Goal: Task Accomplishment & Management: Manage account settings

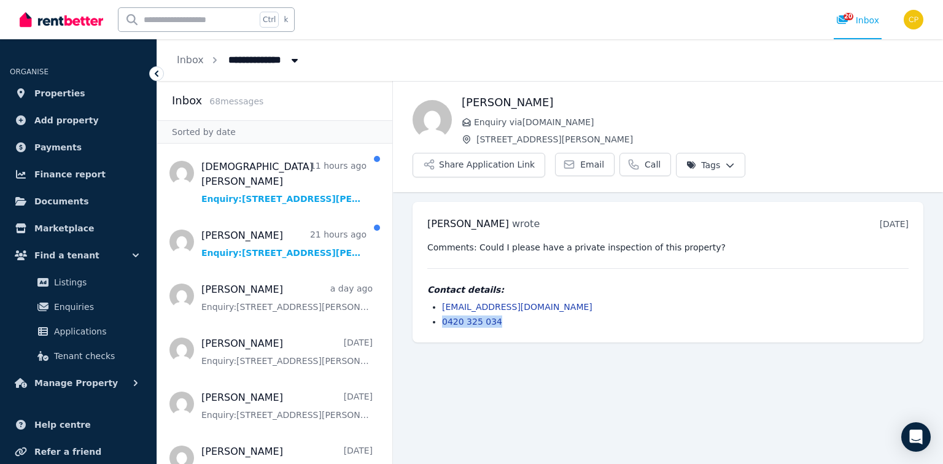
scroll to position [335, 0]
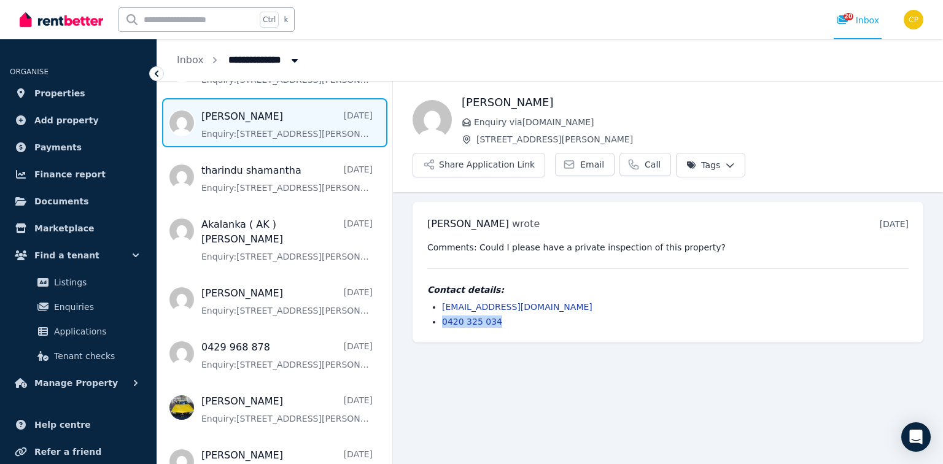
click at [241, 108] on span "Message list" at bounding box center [274, 122] width 235 height 49
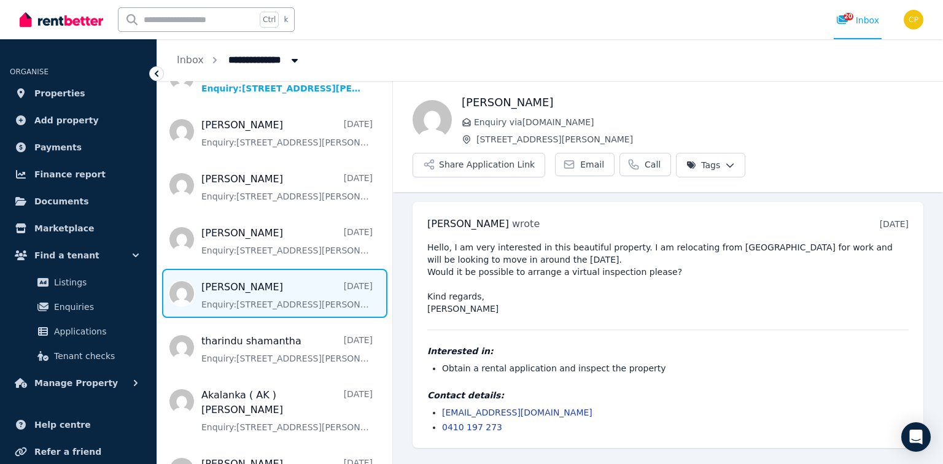
scroll to position [158, 0]
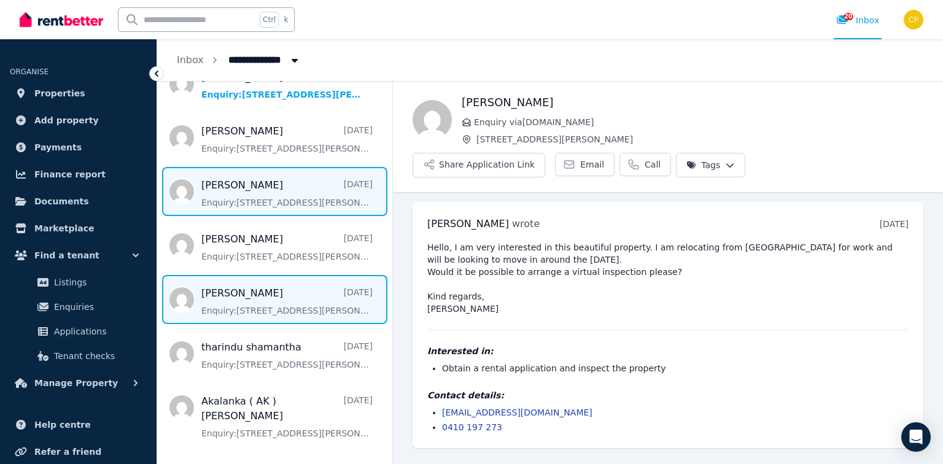
click at [260, 177] on span "Message list" at bounding box center [274, 191] width 235 height 49
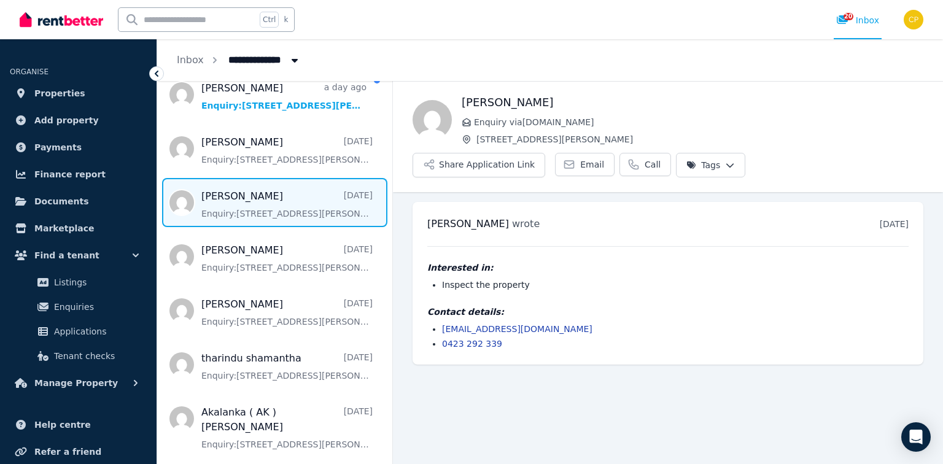
scroll to position [177, 0]
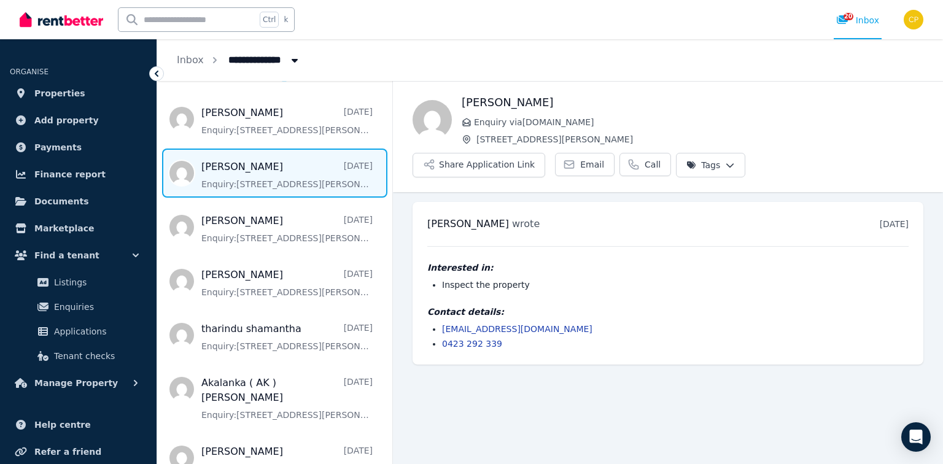
drag, startPoint x: 393, startPoint y: 152, endPoint x: 385, endPoint y: 190, distance: 38.2
click at [385, 190] on div "Inbox 68 message s Sorted by date [PERSON_NAME] 19 hours ago Enquiry: [STREET_A…" at bounding box center [550, 272] width 786 height 383
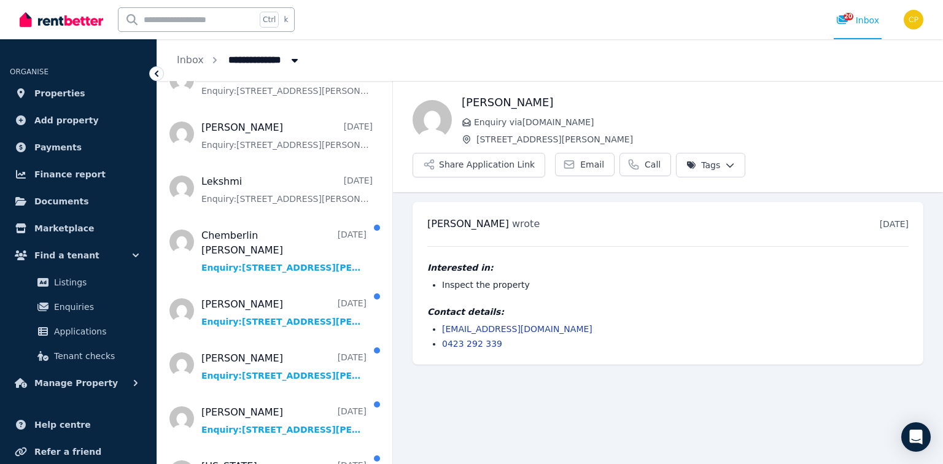
scroll to position [1592, 0]
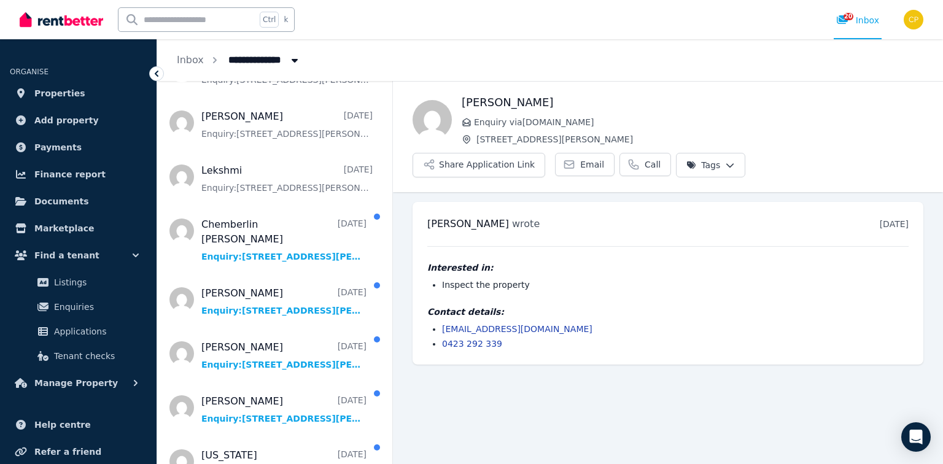
click at [436, 388] on main "Back [PERSON_NAME] Enquiry via [DOMAIN_NAME] [STREET_ADDRESS][PERSON_NAME] Shar…" at bounding box center [668, 272] width 550 height 383
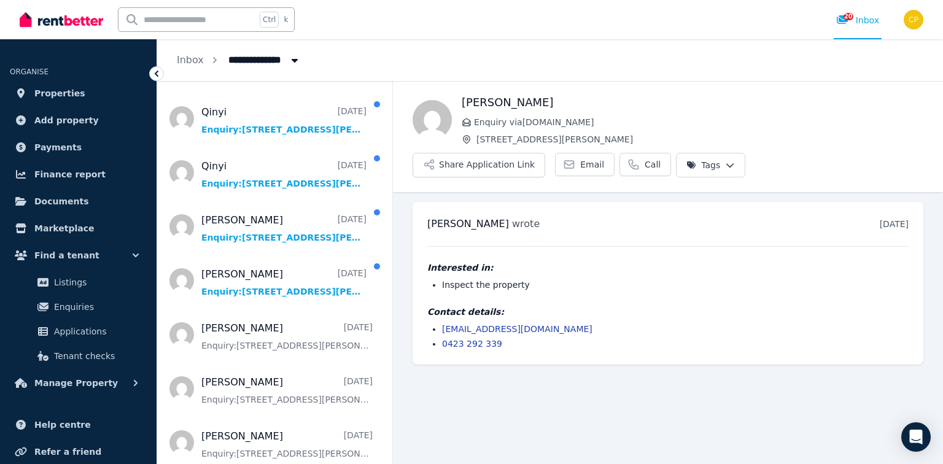
scroll to position [1207, 0]
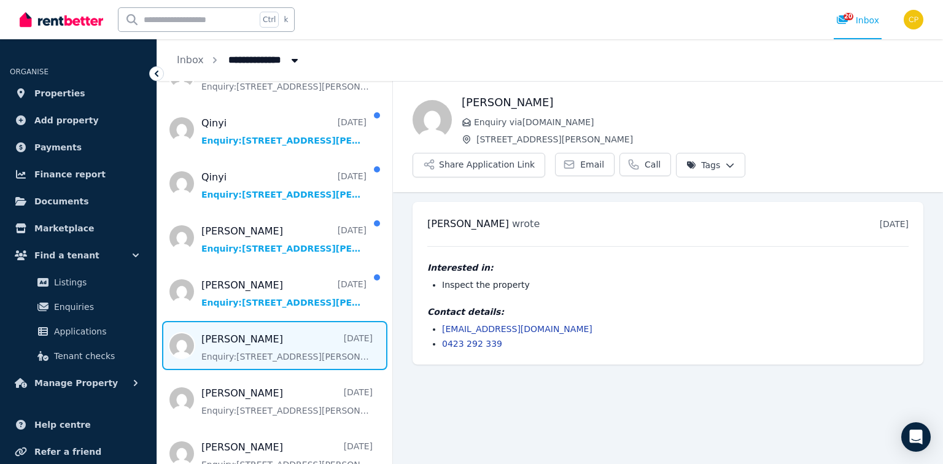
click at [281, 331] on span "Message list" at bounding box center [274, 345] width 235 height 49
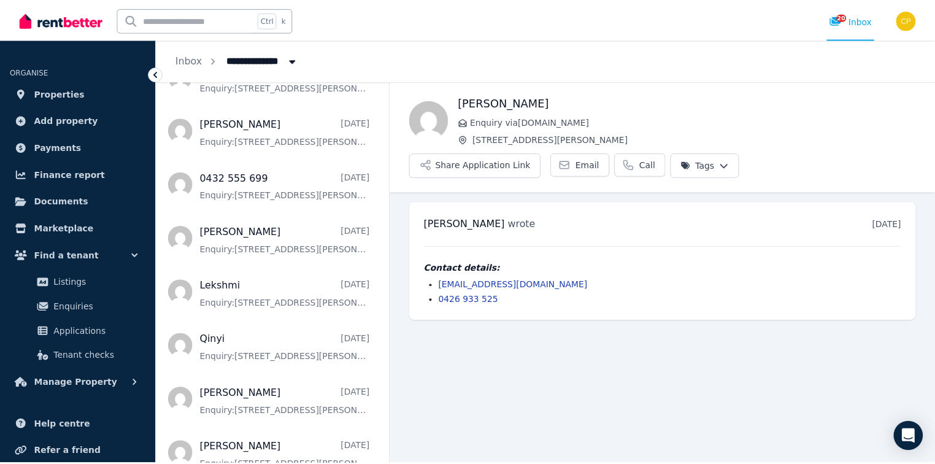
scroll to position [641, 0]
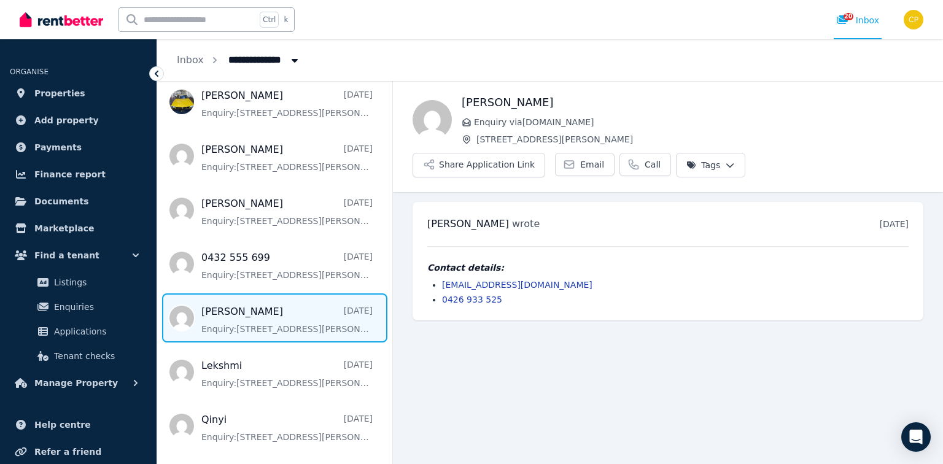
click at [274, 309] on span "Message list" at bounding box center [274, 317] width 235 height 49
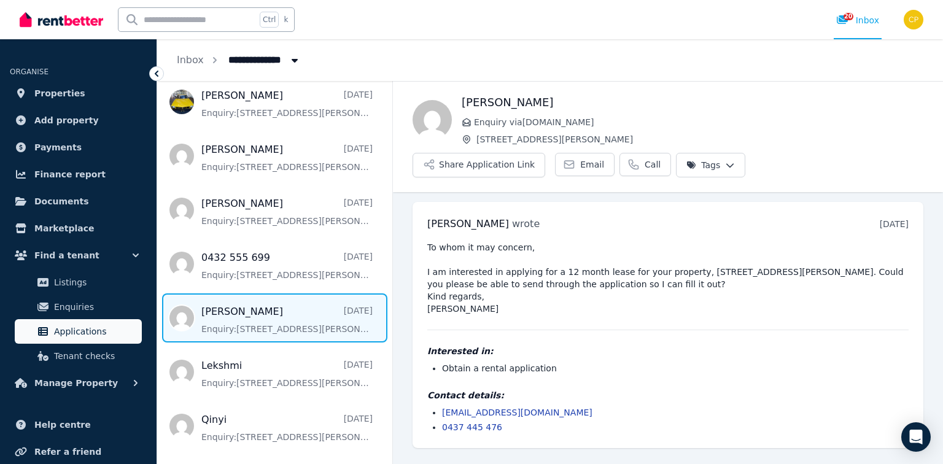
click at [87, 327] on span "Applications" at bounding box center [95, 331] width 83 height 15
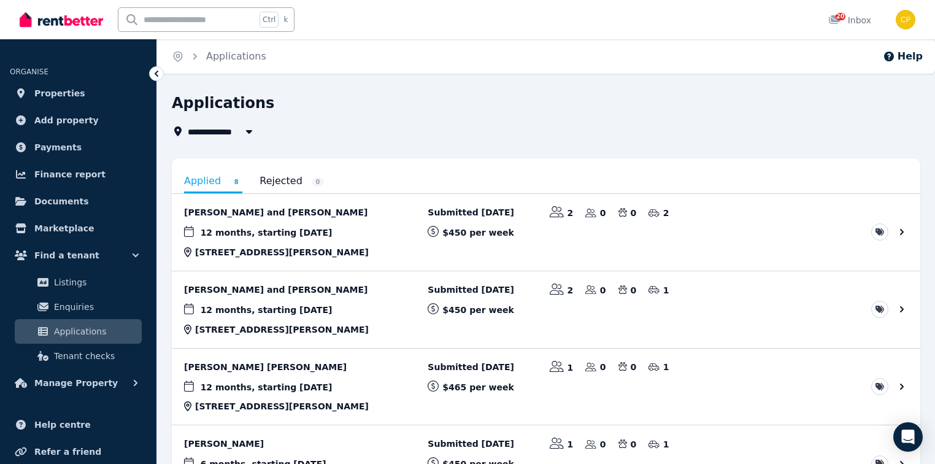
click at [354, 96] on div "Applications" at bounding box center [543, 104] width 742 height 23
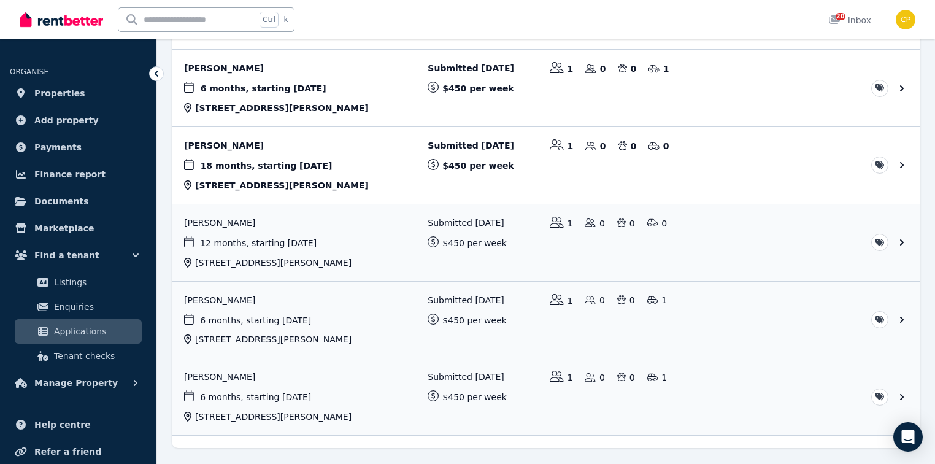
scroll to position [393, 0]
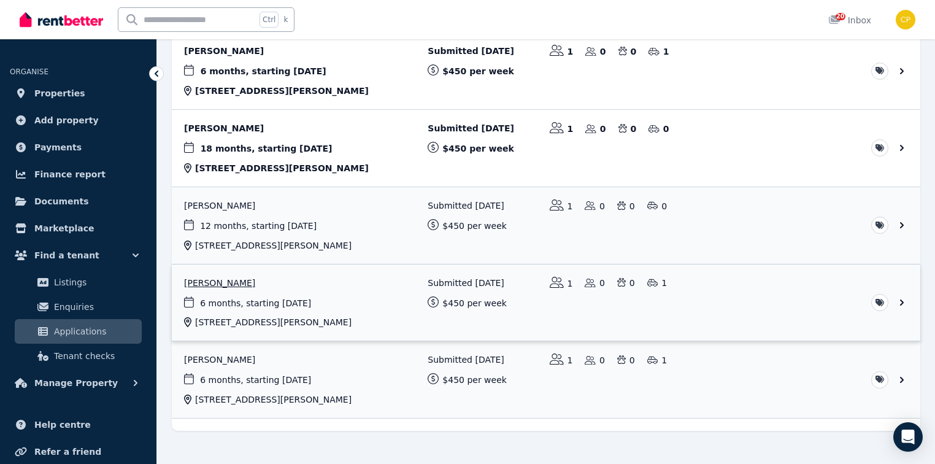
click at [282, 279] on link "View application: Andrew Klapche" at bounding box center [546, 303] width 749 height 77
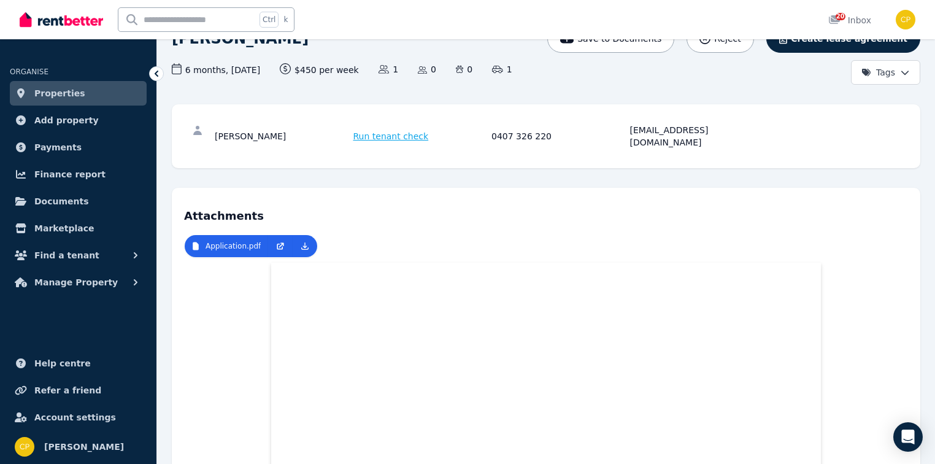
scroll to position [98, 0]
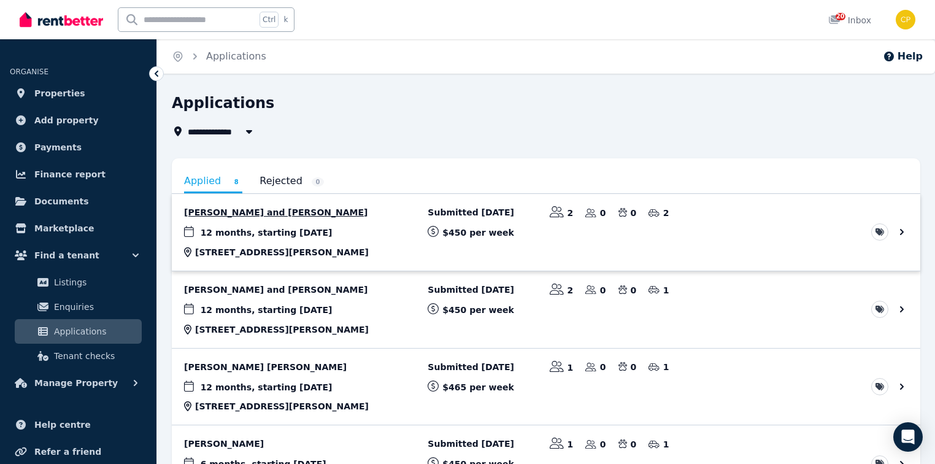
click at [239, 214] on link "View application: Scarlett Pope and Ryan Fraser" at bounding box center [546, 232] width 749 height 77
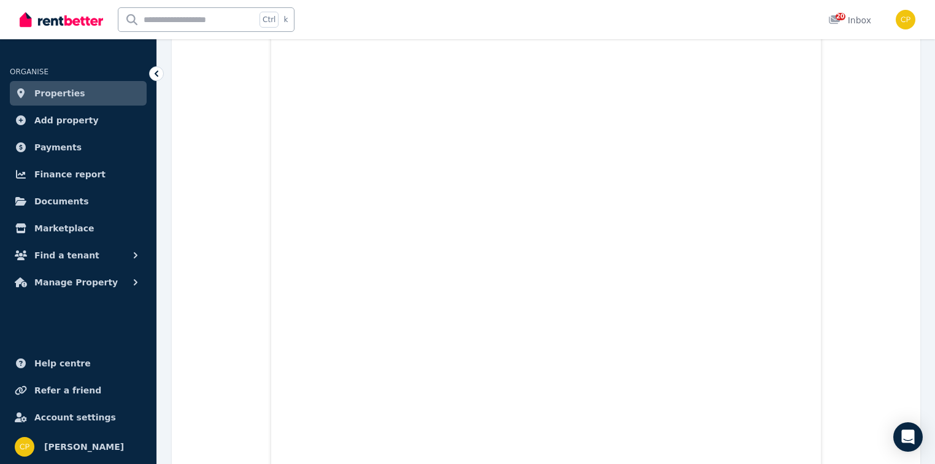
scroll to position [3413, 0]
